Goal: Check status: Check status

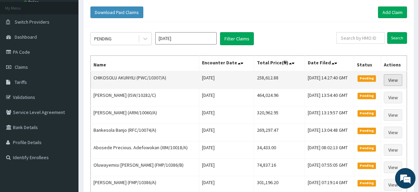
click at [389, 79] on link "View" at bounding box center [393, 80] width 18 height 12
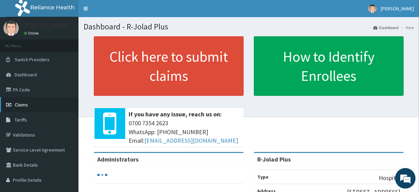
click at [43, 109] on link "Claims" at bounding box center [39, 104] width 79 height 15
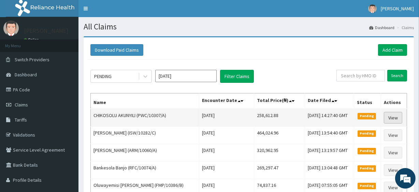
click at [396, 115] on link "View" at bounding box center [393, 118] width 18 height 12
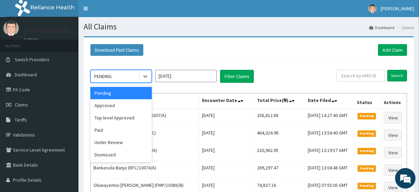
click at [115, 81] on div "PENDING" at bounding box center [114, 76] width 47 height 11
click at [126, 127] on div "Paid" at bounding box center [120, 130] width 61 height 12
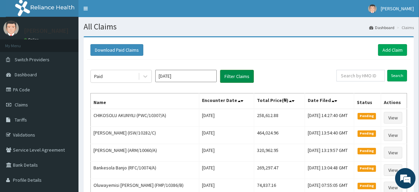
click at [242, 70] on button "Filter Claims" at bounding box center [237, 76] width 34 height 13
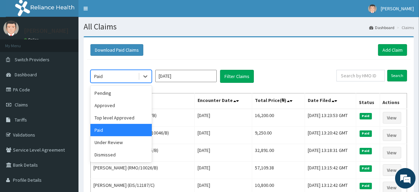
click at [118, 70] on div "Paid" at bounding box center [120, 76] width 61 height 13
click at [129, 149] on div "Dismissed" at bounding box center [120, 154] width 61 height 12
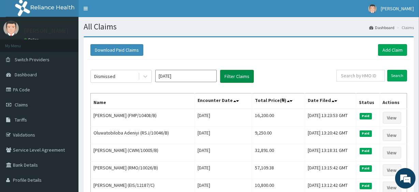
click at [226, 79] on button "Filter Claims" at bounding box center [237, 76] width 34 height 13
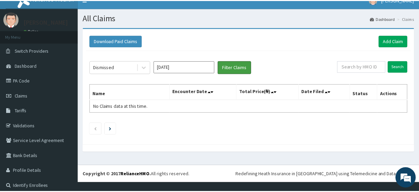
scroll to position [9, 0]
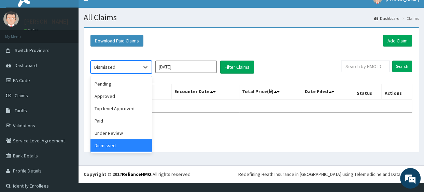
click at [131, 61] on div "Dismissed" at bounding box center [114, 66] width 47 height 11
click at [116, 128] on div "Under Review" at bounding box center [120, 133] width 61 height 12
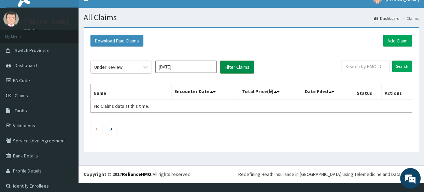
click at [230, 67] on button "Filter Claims" at bounding box center [237, 66] width 34 height 13
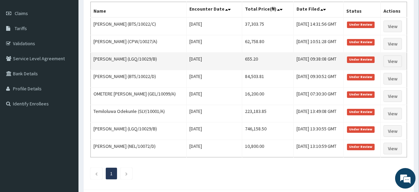
scroll to position [91, 0]
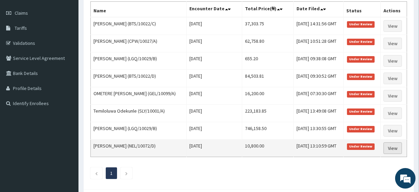
click at [392, 147] on link "View" at bounding box center [393, 148] width 18 height 12
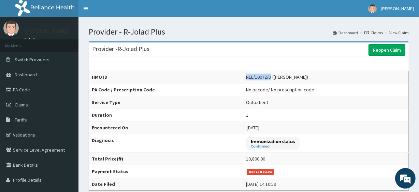
drag, startPoint x: 243, startPoint y: 76, endPoint x: 268, endPoint y: 78, distance: 25.0
click at [268, 78] on div "NEL/10072/D ([PERSON_NAME])" at bounding box center [277, 76] width 62 height 7
copy div "NEL/10072/D"
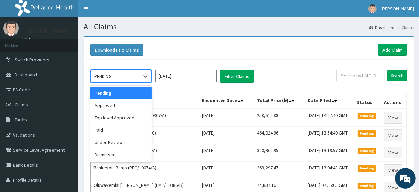
click at [130, 71] on div "PENDING" at bounding box center [114, 76] width 47 height 11
click at [124, 147] on div "Under Review" at bounding box center [120, 142] width 61 height 12
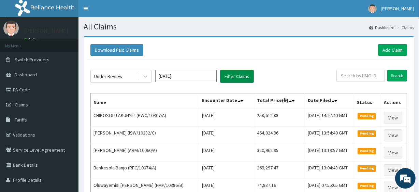
click at [238, 73] on button "Filter Claims" at bounding box center [237, 76] width 34 height 13
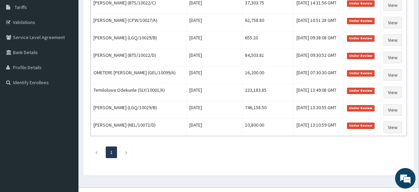
scroll to position [113, 0]
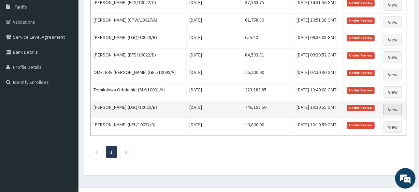
click at [395, 110] on link "View" at bounding box center [393, 109] width 18 height 12
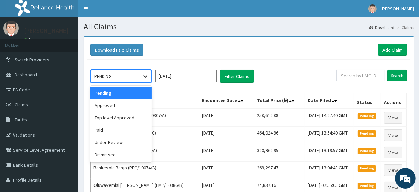
click at [140, 76] on div at bounding box center [145, 76] width 12 height 12
click at [118, 140] on div "Under Review" at bounding box center [120, 142] width 61 height 12
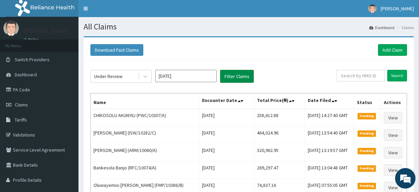
click at [236, 74] on button "Filter Claims" at bounding box center [237, 76] width 34 height 13
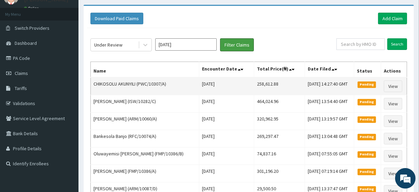
scroll to position [32, 0]
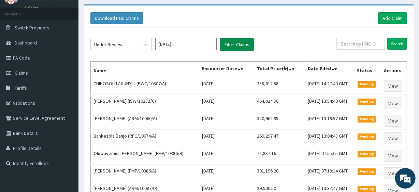
click at [249, 42] on button "Filter Claims" at bounding box center [237, 44] width 34 height 13
click at [236, 42] on button "Filter Claims" at bounding box center [237, 44] width 34 height 13
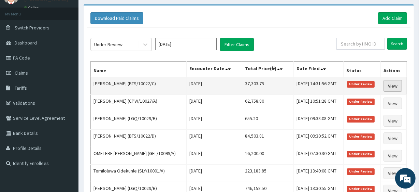
click at [398, 81] on link "View" at bounding box center [393, 86] width 18 height 12
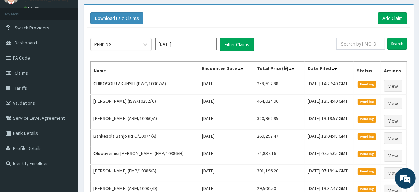
click at [308, 17] on div "Download Paid Claims Add Claim" at bounding box center [248, 18] width 317 height 12
